Goal: Task Accomplishment & Management: Manage account settings

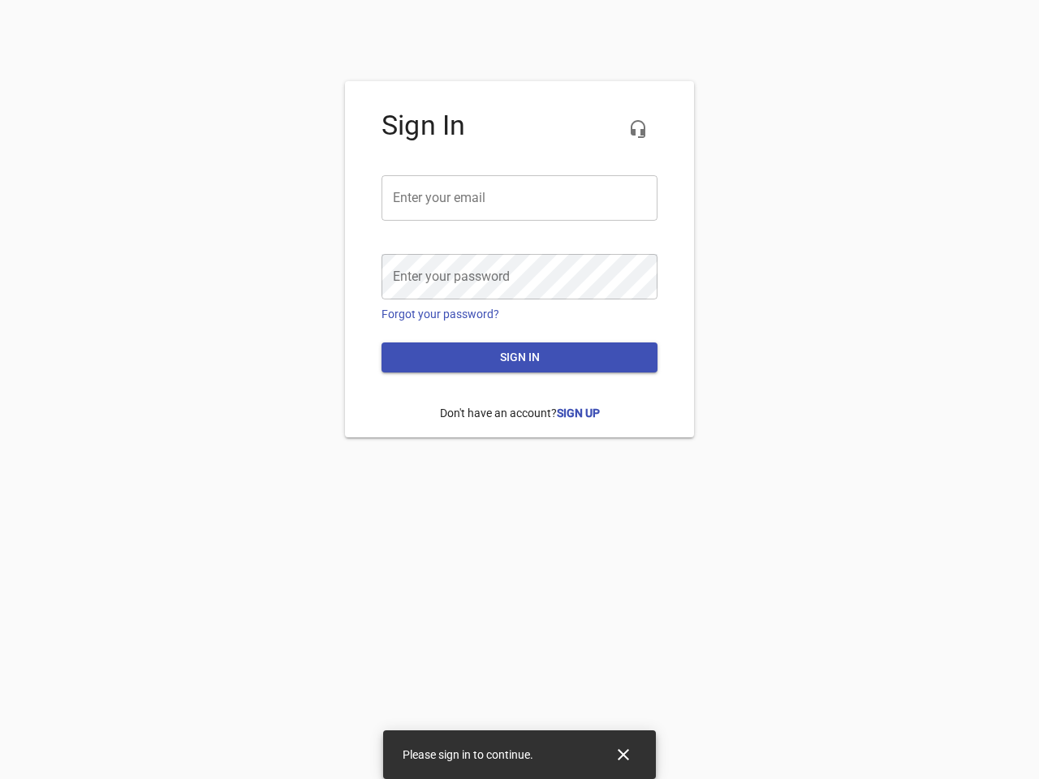
click at [638, 129] on icon "button" at bounding box center [637, 128] width 19 height 19
click at [519, 198] on input "email" at bounding box center [519, 197] width 276 height 45
click at [623, 755] on icon "Close" at bounding box center [623, 754] width 11 height 11
